Goal: Find specific page/section

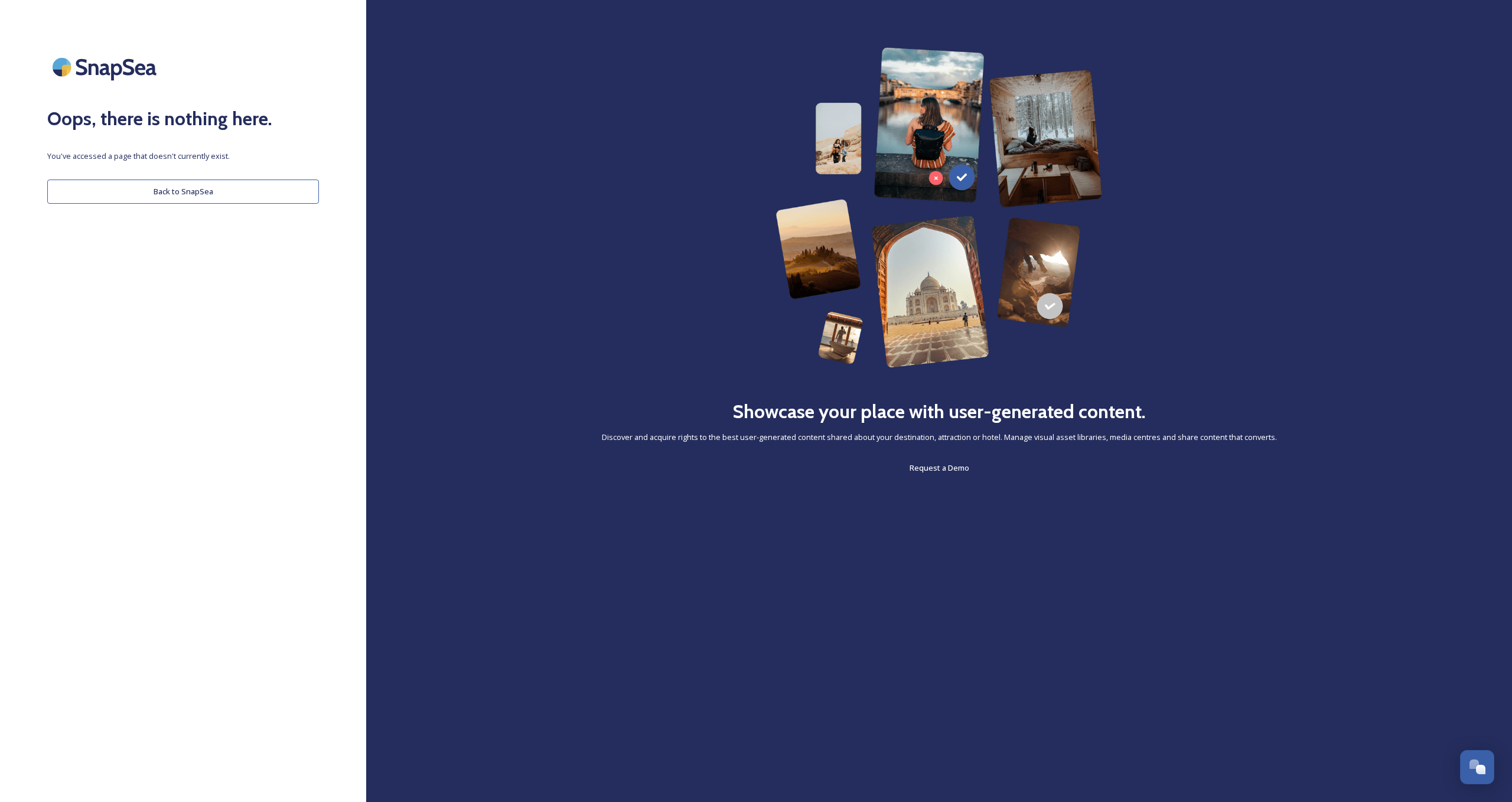
click at [209, 197] on button "Back to SnapSea" at bounding box center [183, 191] width 272 height 24
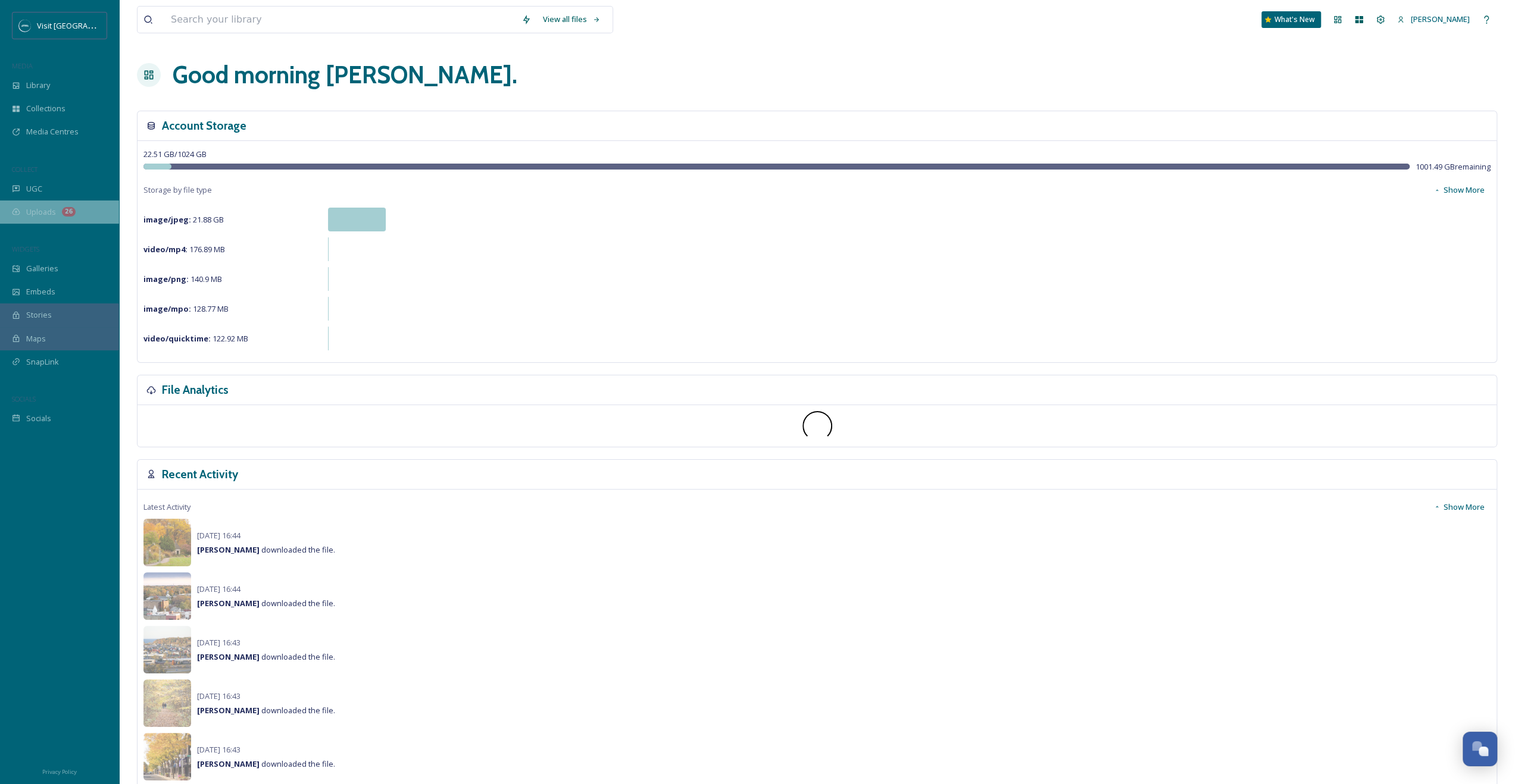
click at [52, 209] on span "Uploads" at bounding box center [41, 212] width 29 height 11
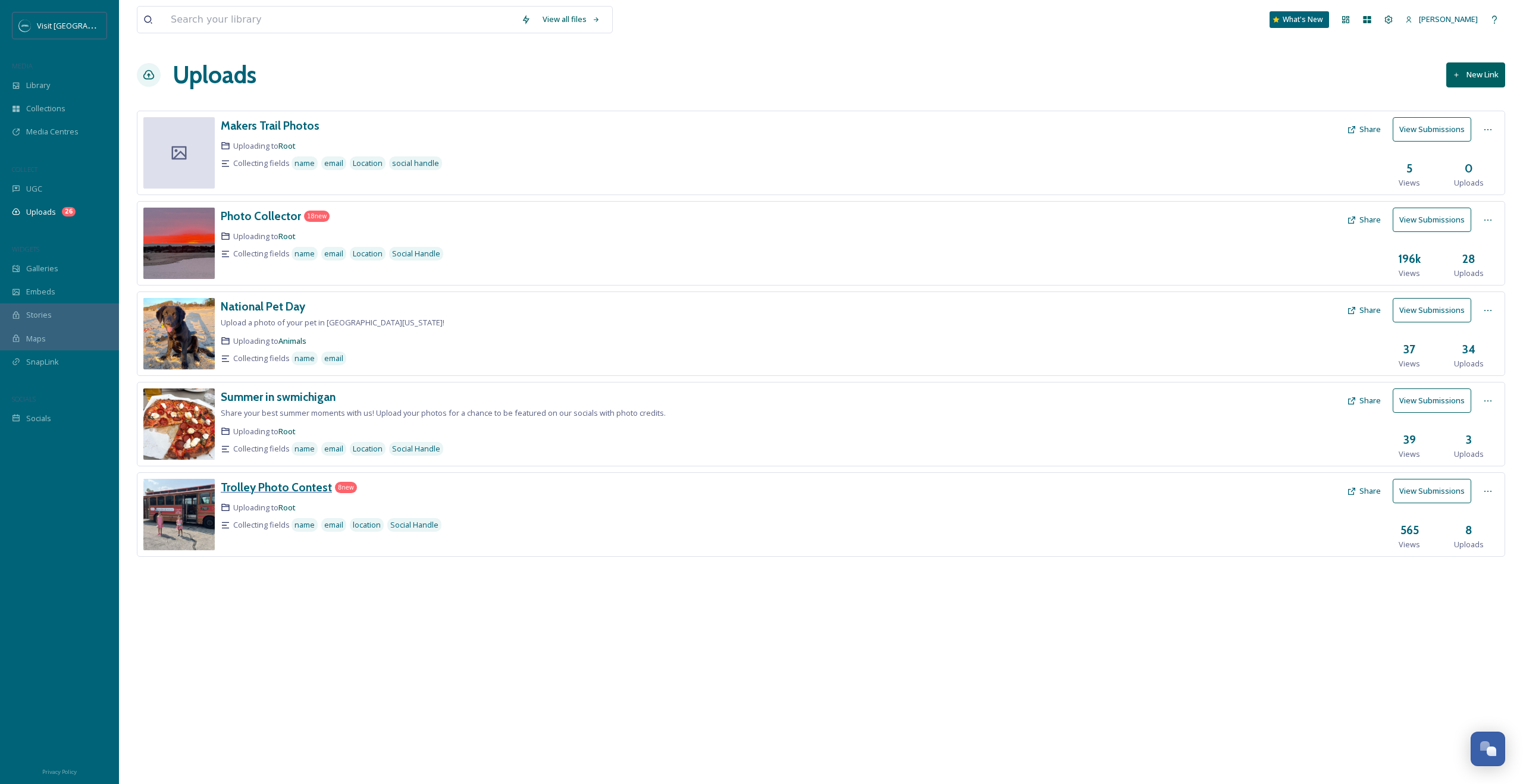
click at [284, 479] on div "Trolley Photo Contest" at bounding box center [276, 488] width 111 height 18
